Goal: Transaction & Acquisition: Book appointment/travel/reservation

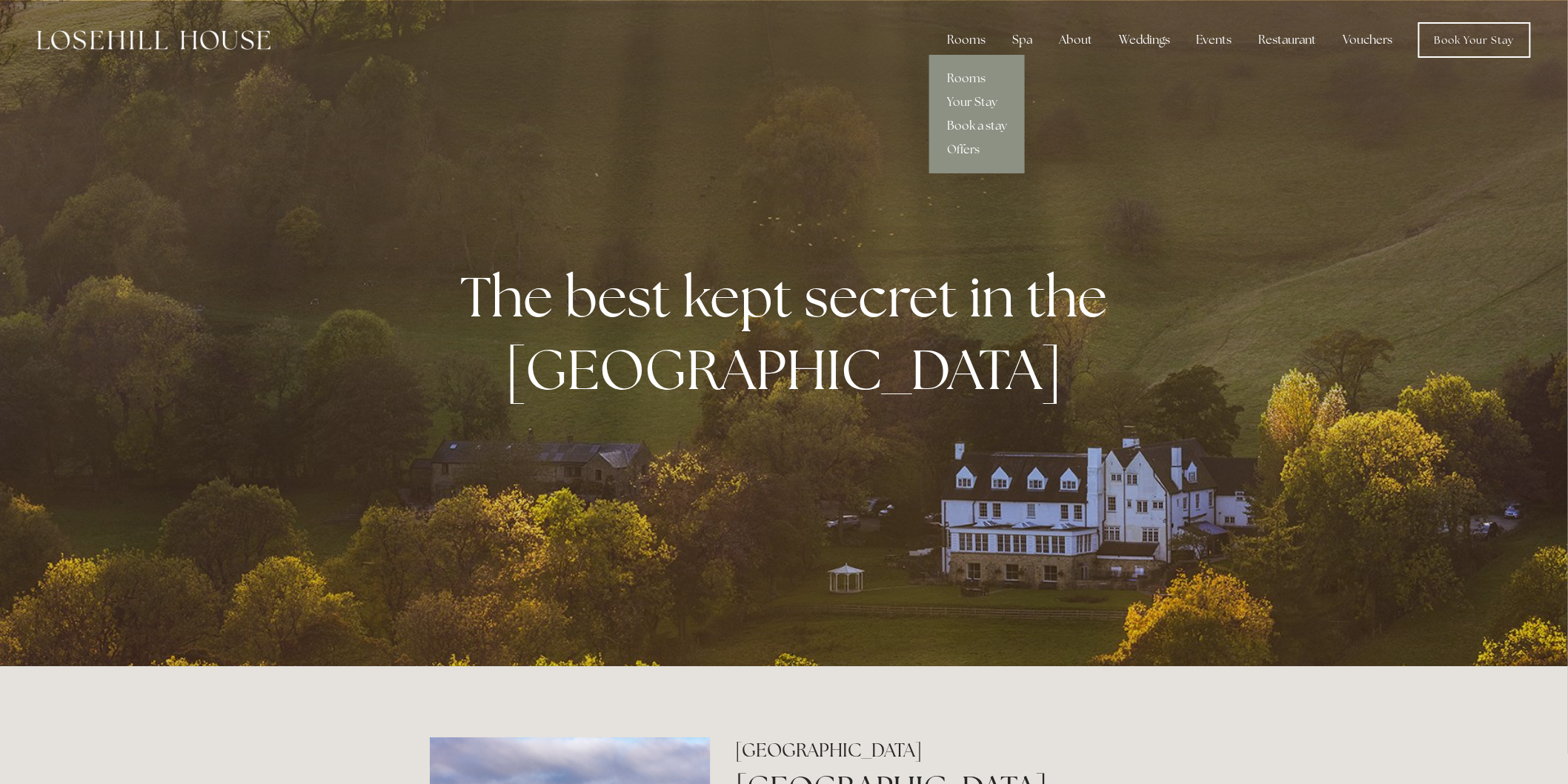
click at [1002, 127] on link "Book a stay" at bounding box center [978, 126] width 96 height 23
click at [969, 133] on link "Book a stay" at bounding box center [978, 126] width 96 height 23
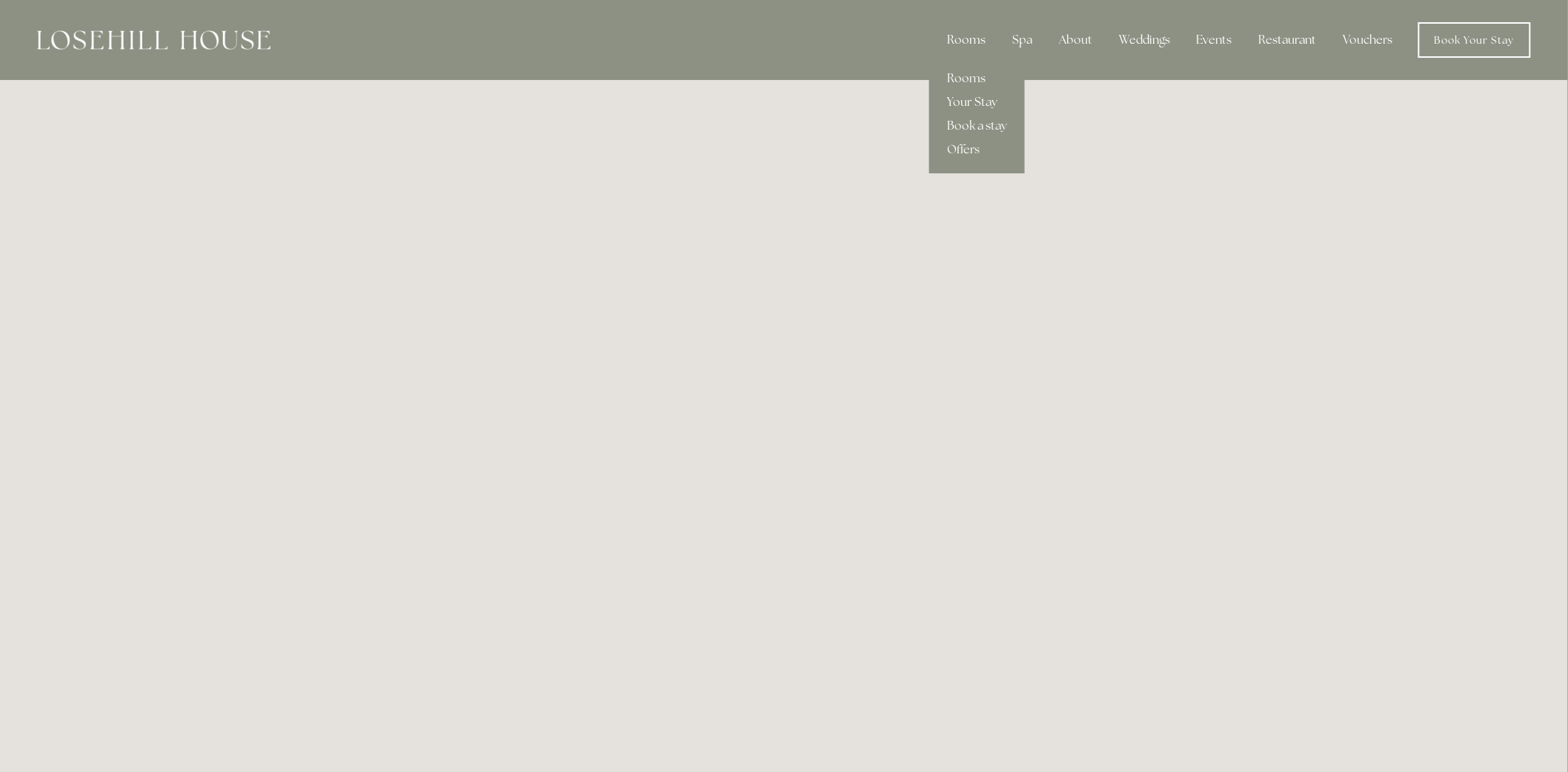
click at [960, 38] on div "Rooms" at bounding box center [967, 40] width 63 height 29
